Goal: Task Accomplishment & Management: Use online tool/utility

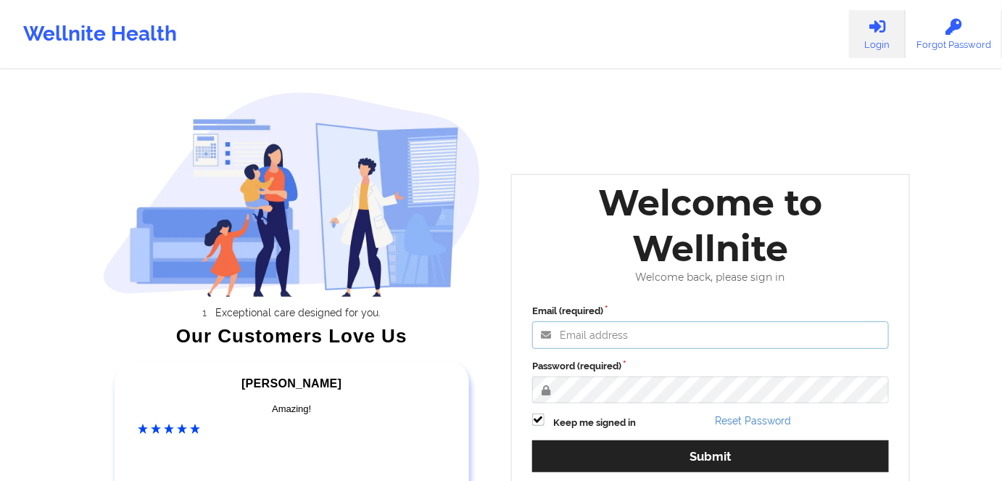
click at [682, 333] on input "Email (required)" at bounding box center [710, 335] width 357 height 28
type input "[PERSON_NAME][EMAIL_ADDRESS][DOMAIN_NAME]"
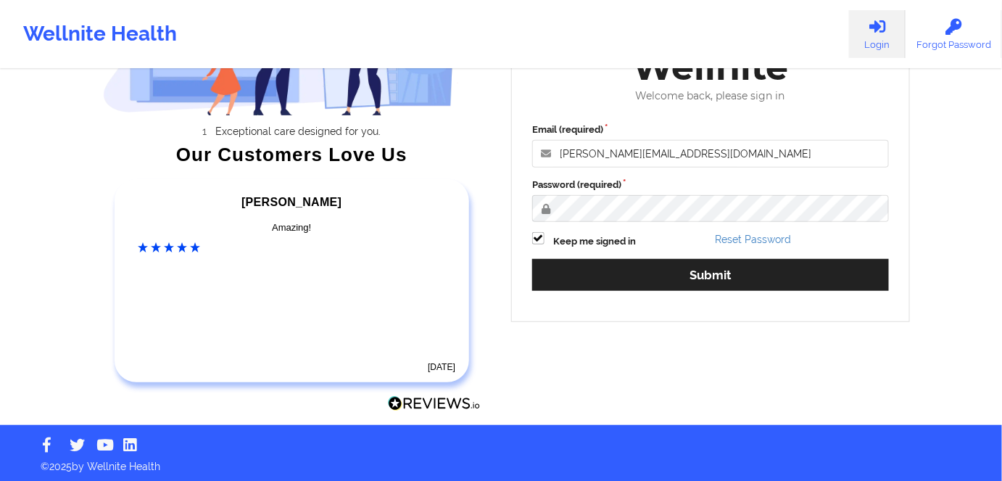
scroll to position [184, 0]
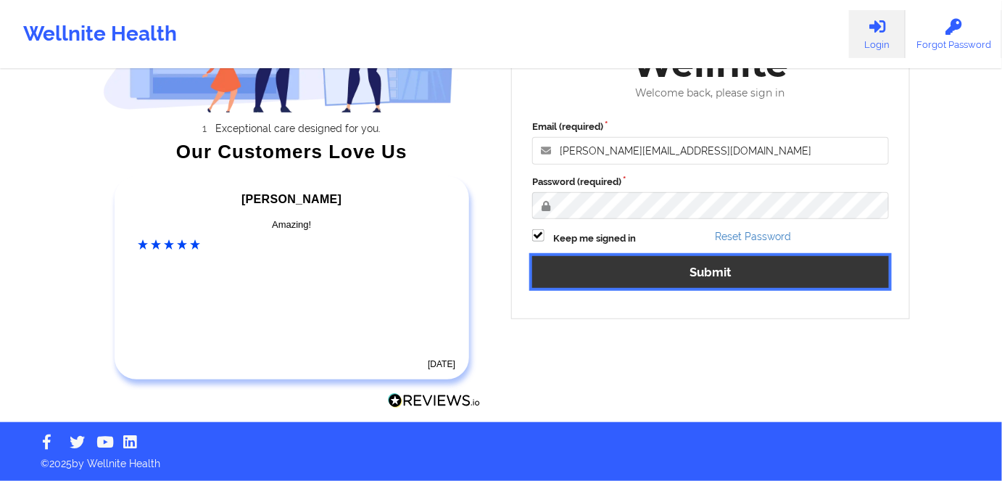
click at [811, 269] on button "Submit" at bounding box center [710, 271] width 357 height 31
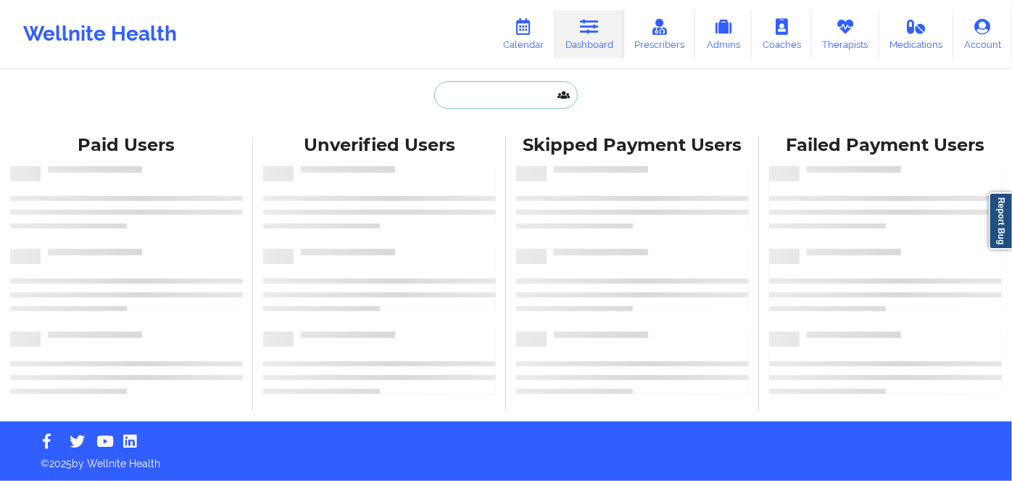
click at [545, 94] on input "text" at bounding box center [506, 95] width 144 height 28
paste input "[EMAIL_ADDRESS][DOMAIN_NAME]"
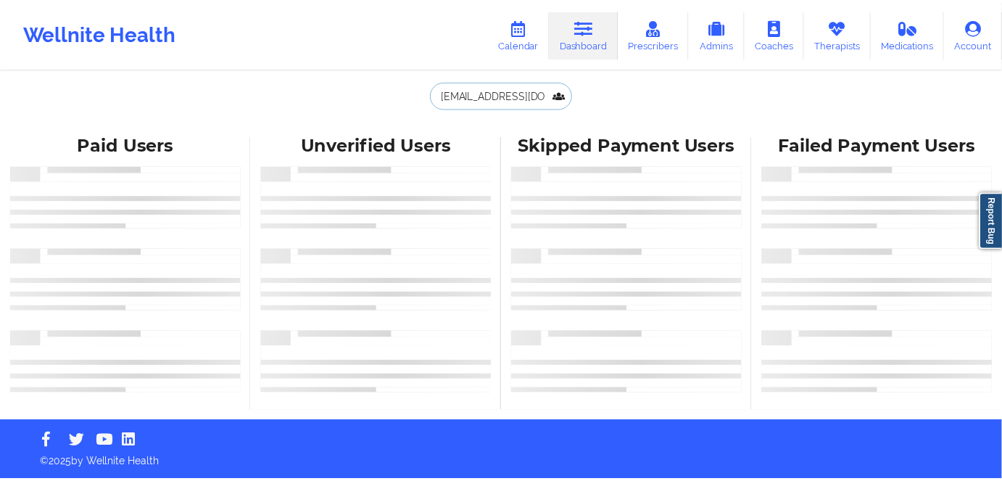
scroll to position [0, 27]
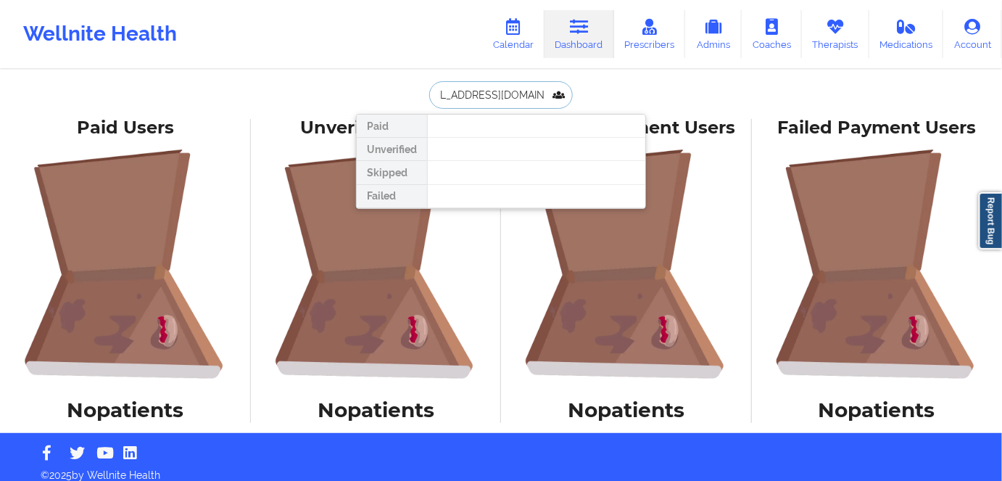
type input "[EMAIL_ADDRESS][DOMAIN_NAME]"
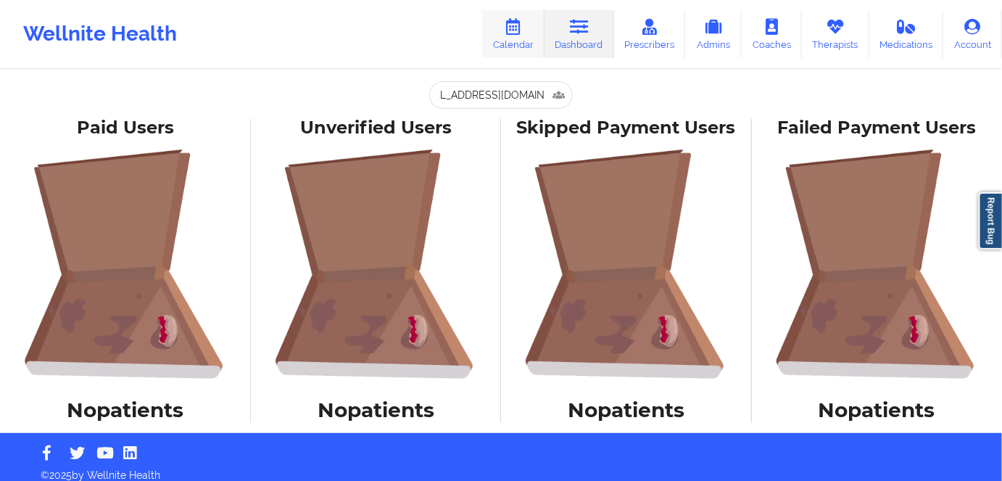
scroll to position [0, 0]
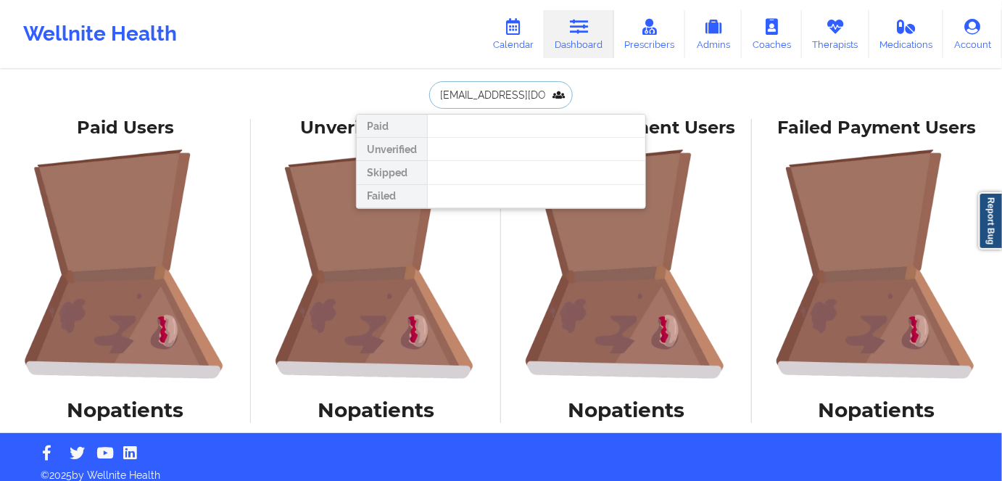
click at [566, 95] on input "[EMAIL_ADDRESS][DOMAIN_NAME]" at bounding box center [501, 95] width 144 height 28
click at [565, 95] on input "[EMAIL_ADDRESS][DOMAIN_NAME]" at bounding box center [501, 95] width 144 height 28
click at [579, 92] on div "[EMAIL_ADDRESS][DOMAIN_NAME] Paid Unverified Skipped Failed" at bounding box center [501, 95] width 290 height 28
